Goal: Transaction & Acquisition: Purchase product/service

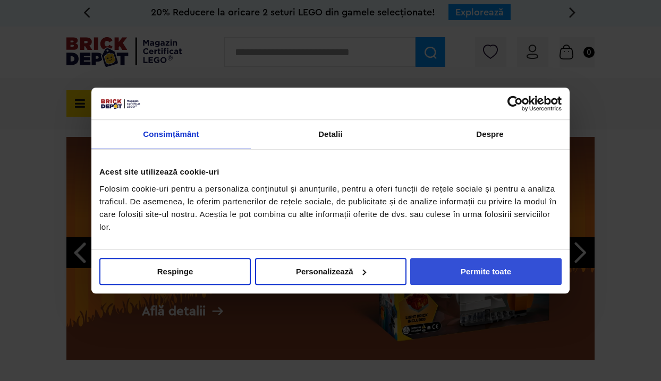
click at [506, 265] on button "Permite toate" at bounding box center [485, 271] width 151 height 27
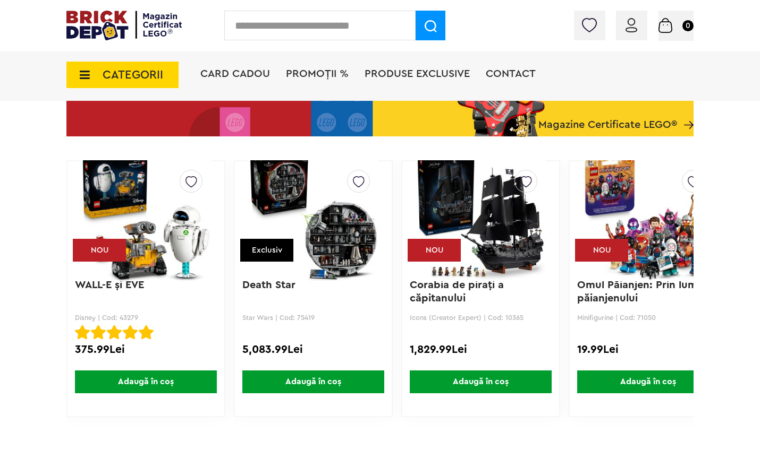
scroll to position [1263, 0]
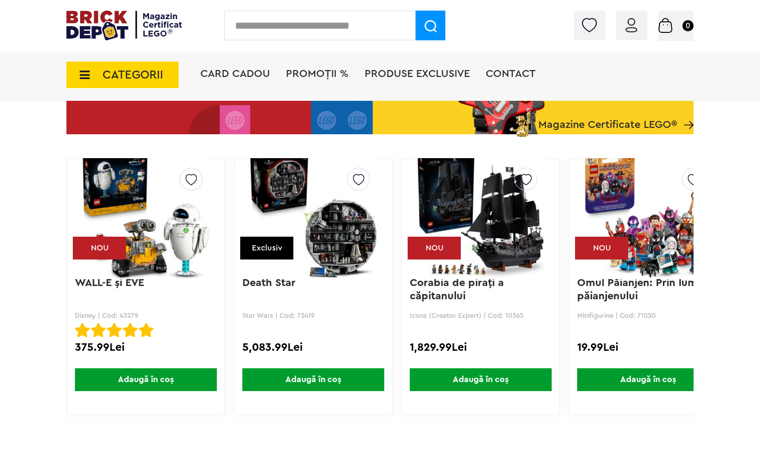
click at [455, 226] on img at bounding box center [480, 214] width 130 height 149
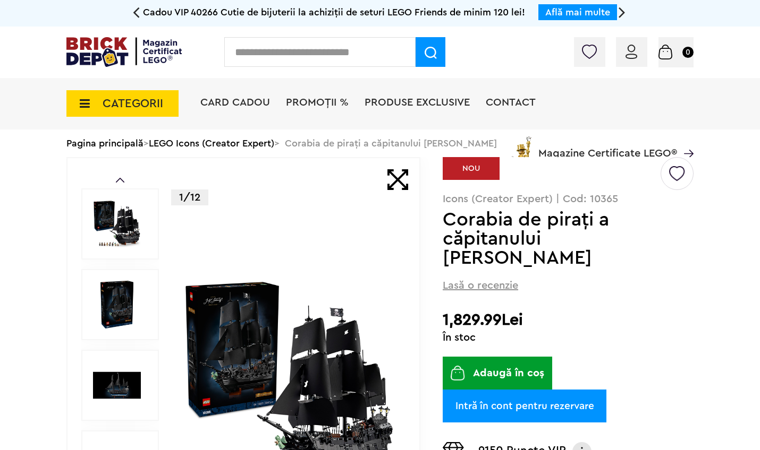
click at [137, 12] on icon at bounding box center [136, 12] width 7 height 19
click at [132, 11] on div "Cadou VIP 40266 Cutie de bijuterii la achiziții de seturi LEGO Friends de minim…" at bounding box center [380, 13] width 760 height 27
click at [136, 10] on icon at bounding box center [136, 12] width 7 height 19
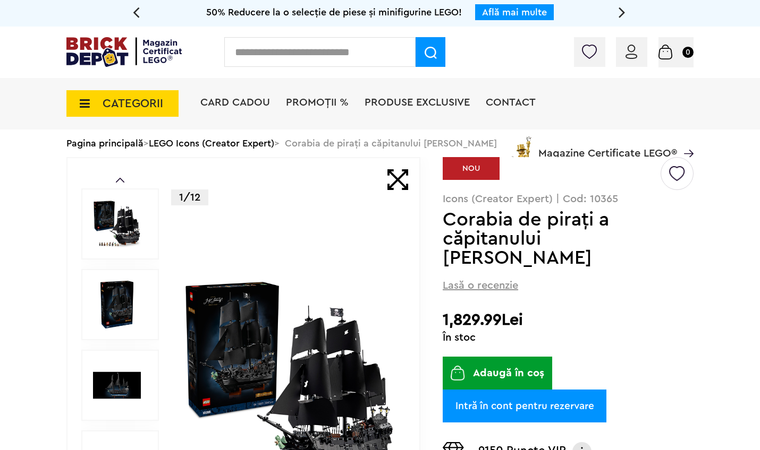
click at [136, 10] on icon at bounding box center [136, 12] width 7 height 19
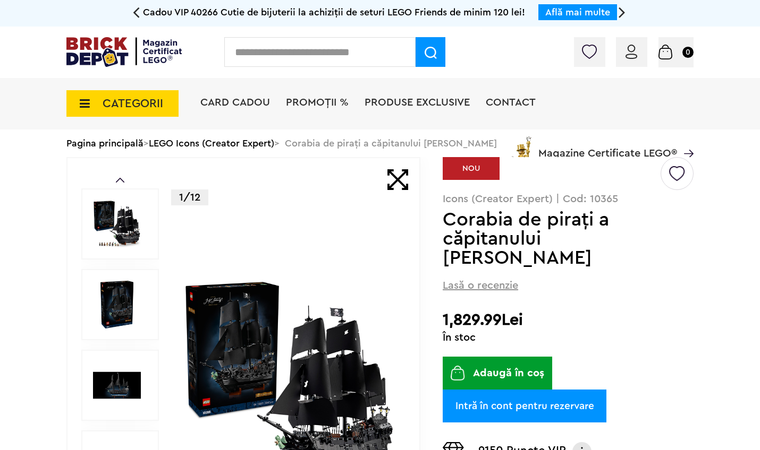
click at [135, 14] on icon at bounding box center [136, 12] width 7 height 19
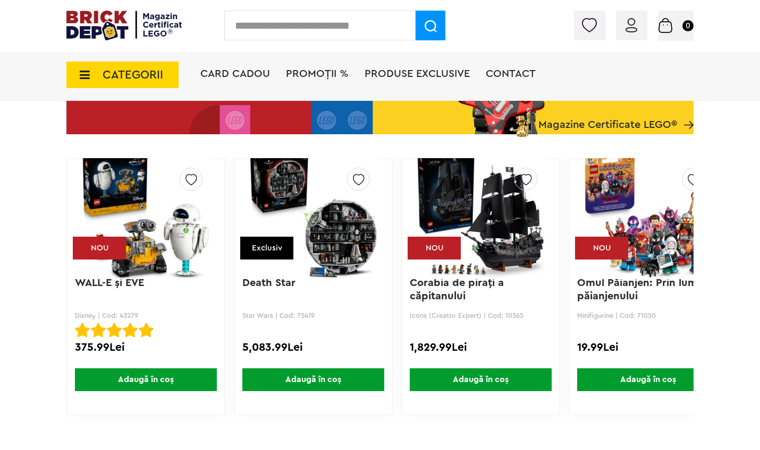
click at [618, 222] on img at bounding box center [648, 214] width 130 height 149
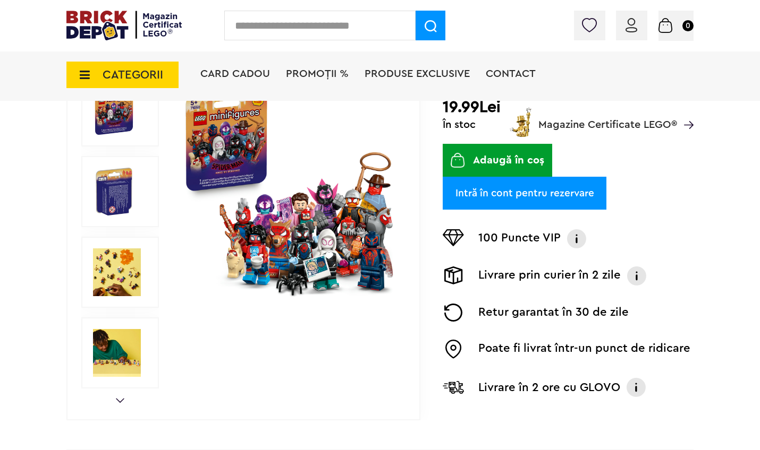
scroll to position [219, 0]
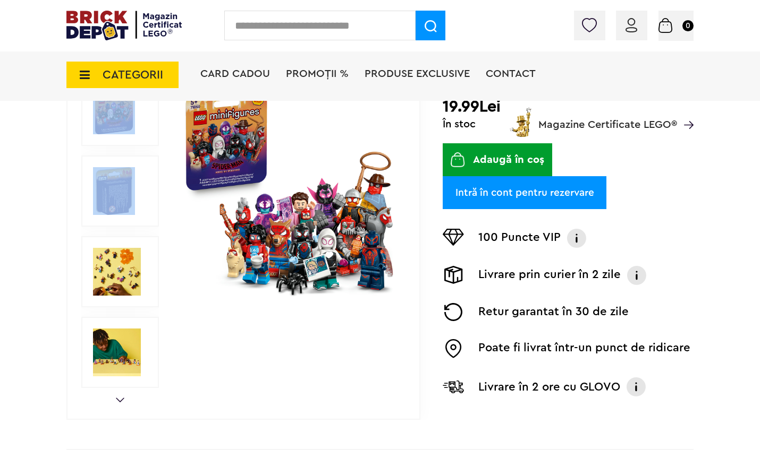
drag, startPoint x: 100, startPoint y: 146, endPoint x: 87, endPoint y: 108, distance: 40.5
click at [100, 145] on div at bounding box center [120, 357] width 78 height 727
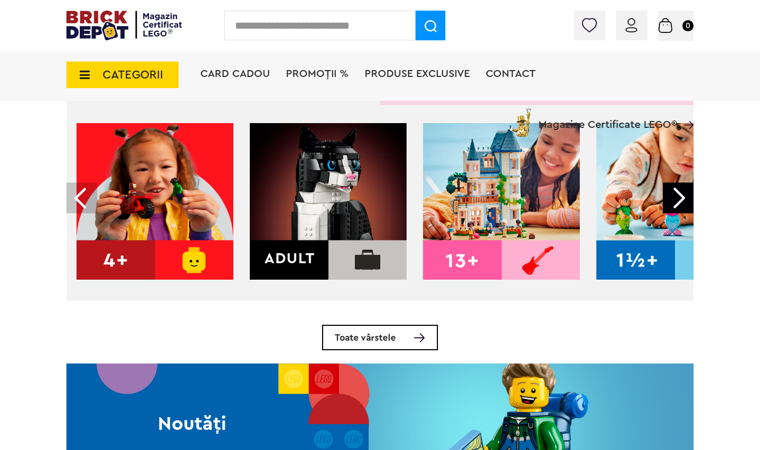
scroll to position [369, 0]
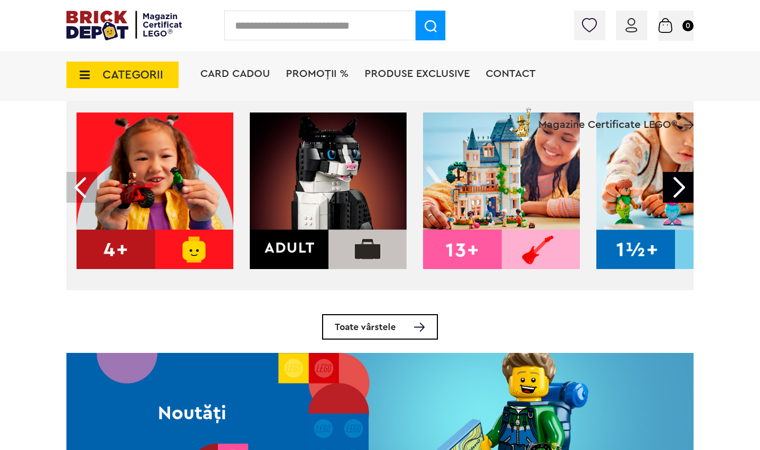
click at [550, 115] on span "Magazine Certificate LEGO®" at bounding box center [607, 118] width 139 height 24
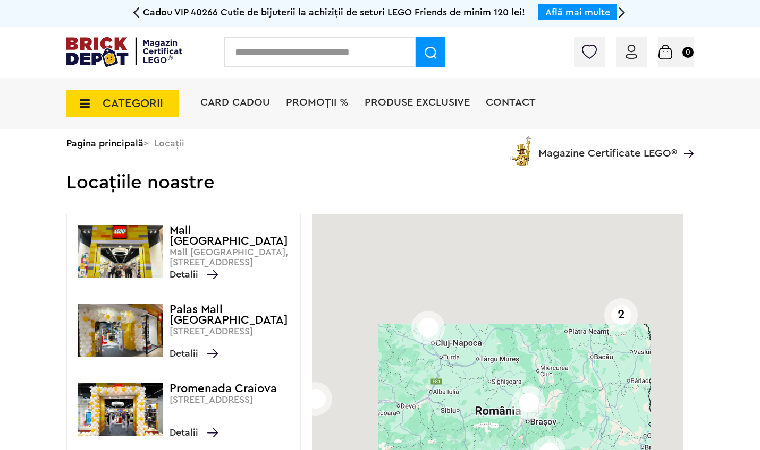
click at [532, 134] on li "Magazine Certificate LEGO®" at bounding box center [600, 148] width 186 height 36
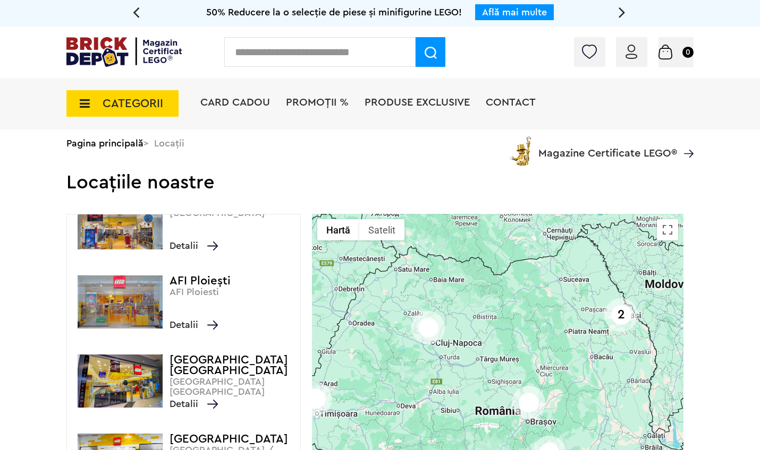
scroll to position [599, 0]
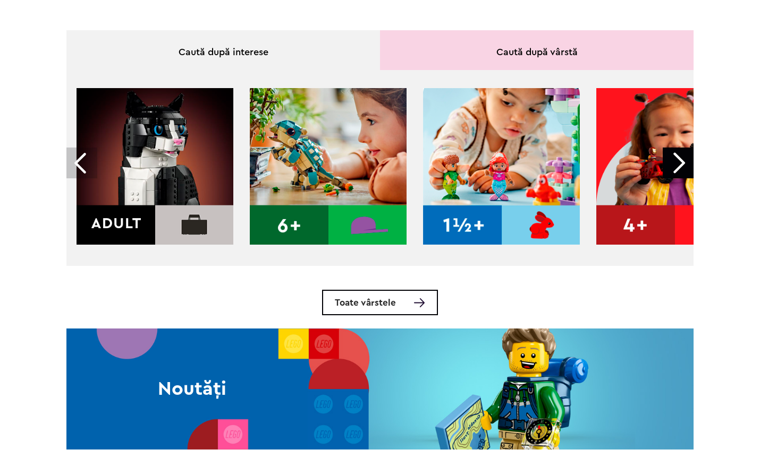
click at [98, 119] on img at bounding box center [154, 166] width 157 height 157
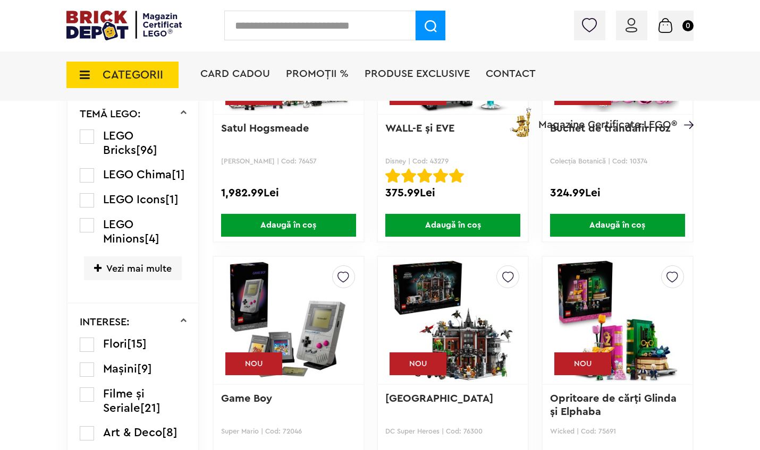
scroll to position [780, 0]
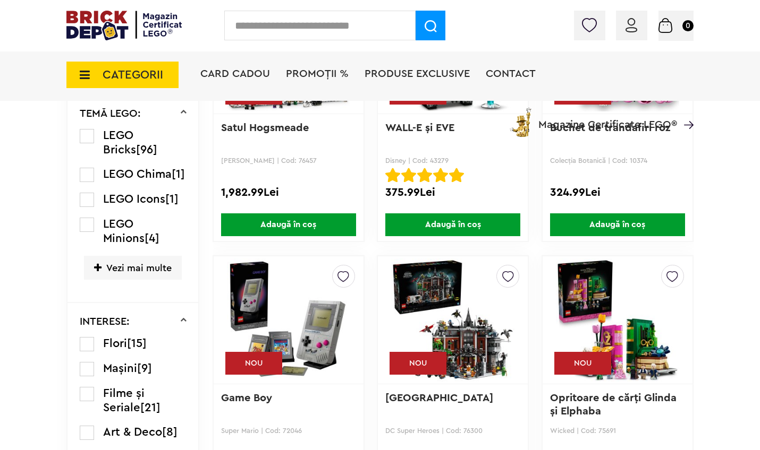
click at [293, 297] on img at bounding box center [288, 320] width 123 height 149
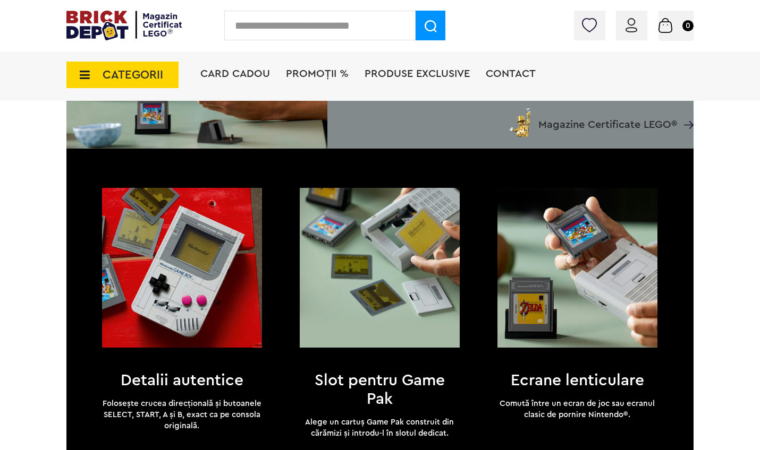
scroll to position [966, 0]
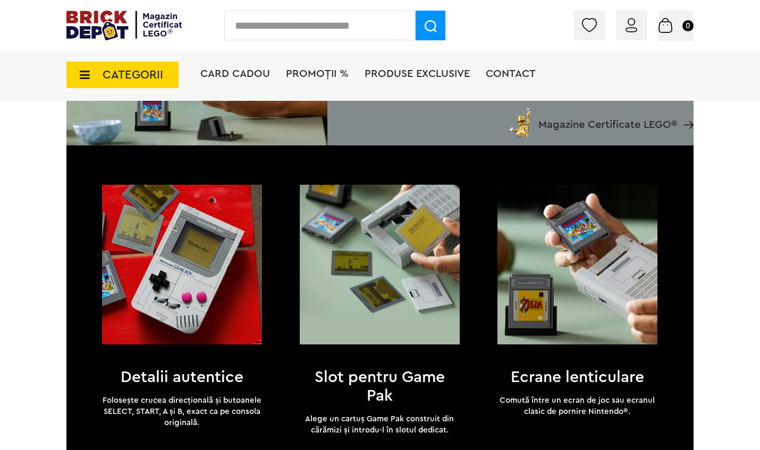
click at [386, 276] on img at bounding box center [380, 265] width 160 height 160
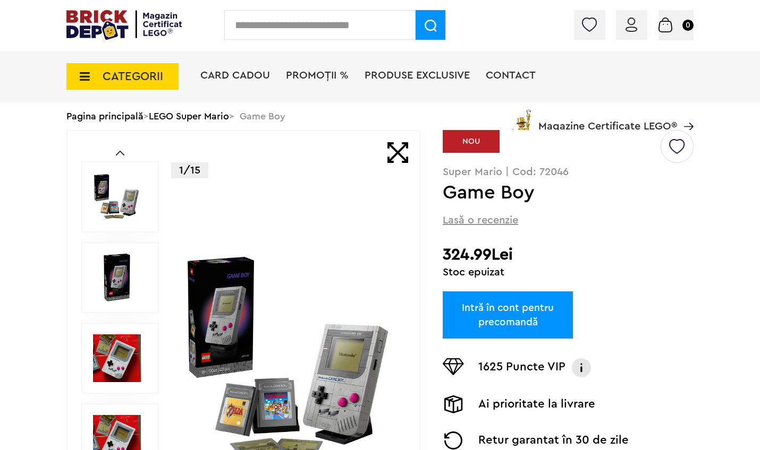
scroll to position [18, 0]
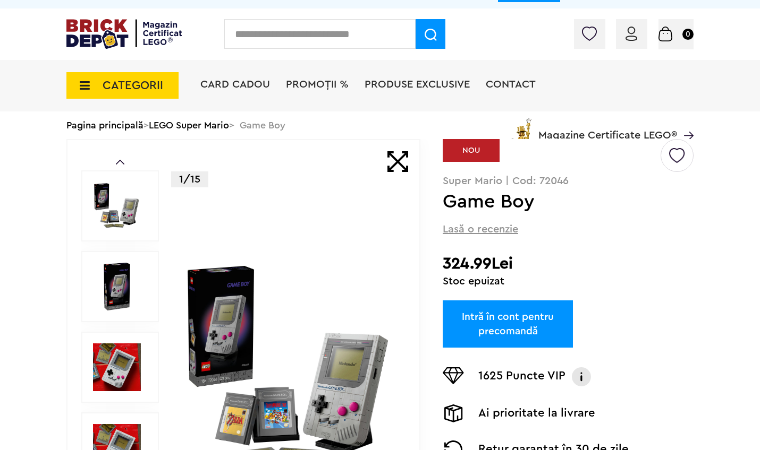
click at [402, 164] on span at bounding box center [397, 161] width 21 height 21
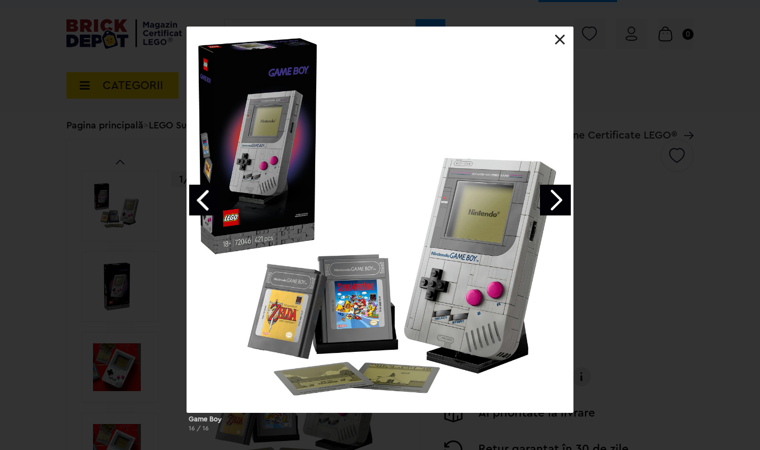
click at [558, 35] on link at bounding box center [560, 40] width 11 height 11
